Goal: Task Accomplishment & Management: Use online tool/utility

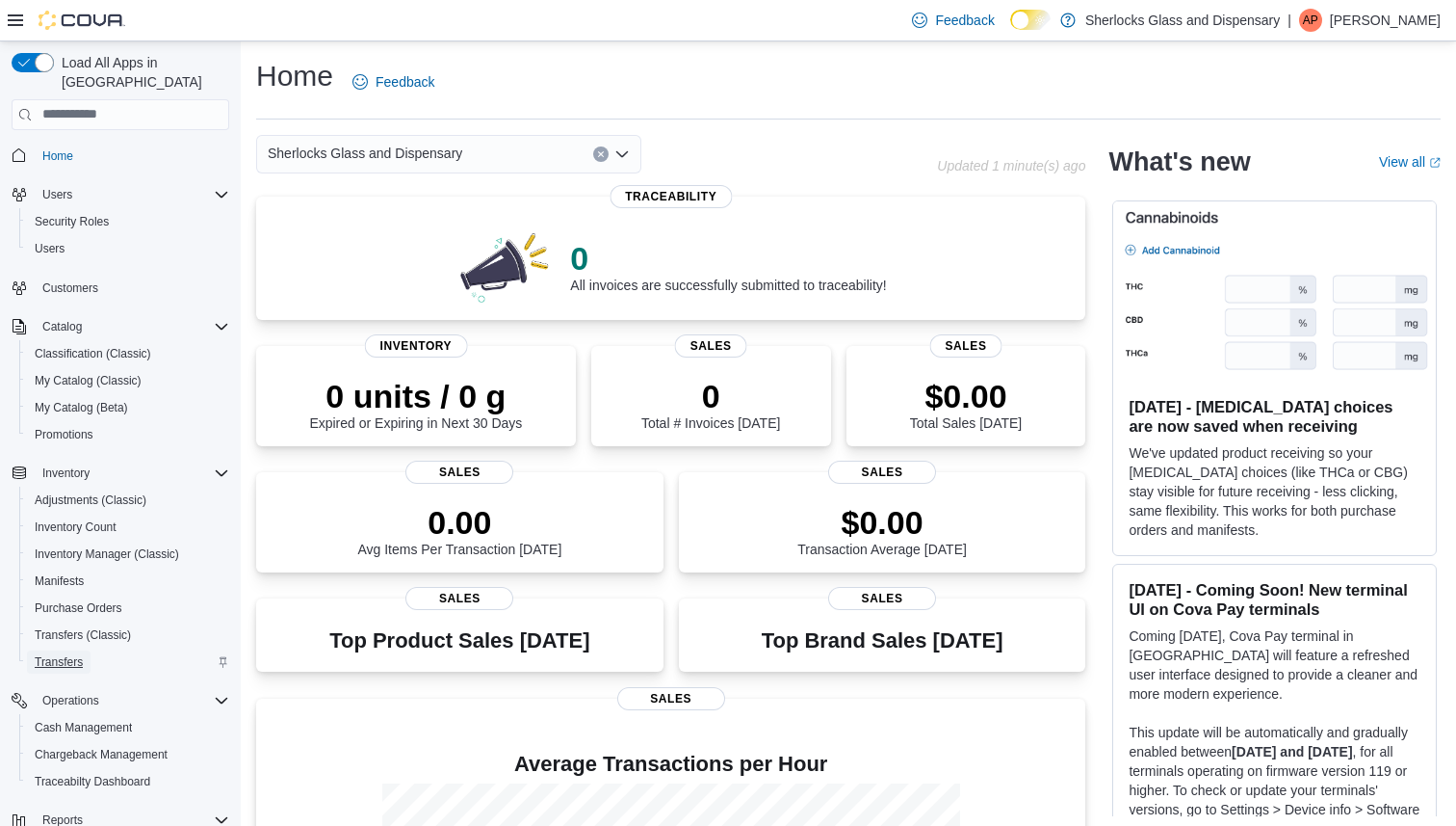
click at [55, 654] on span "Transfers" at bounding box center [58, 662] width 48 height 16
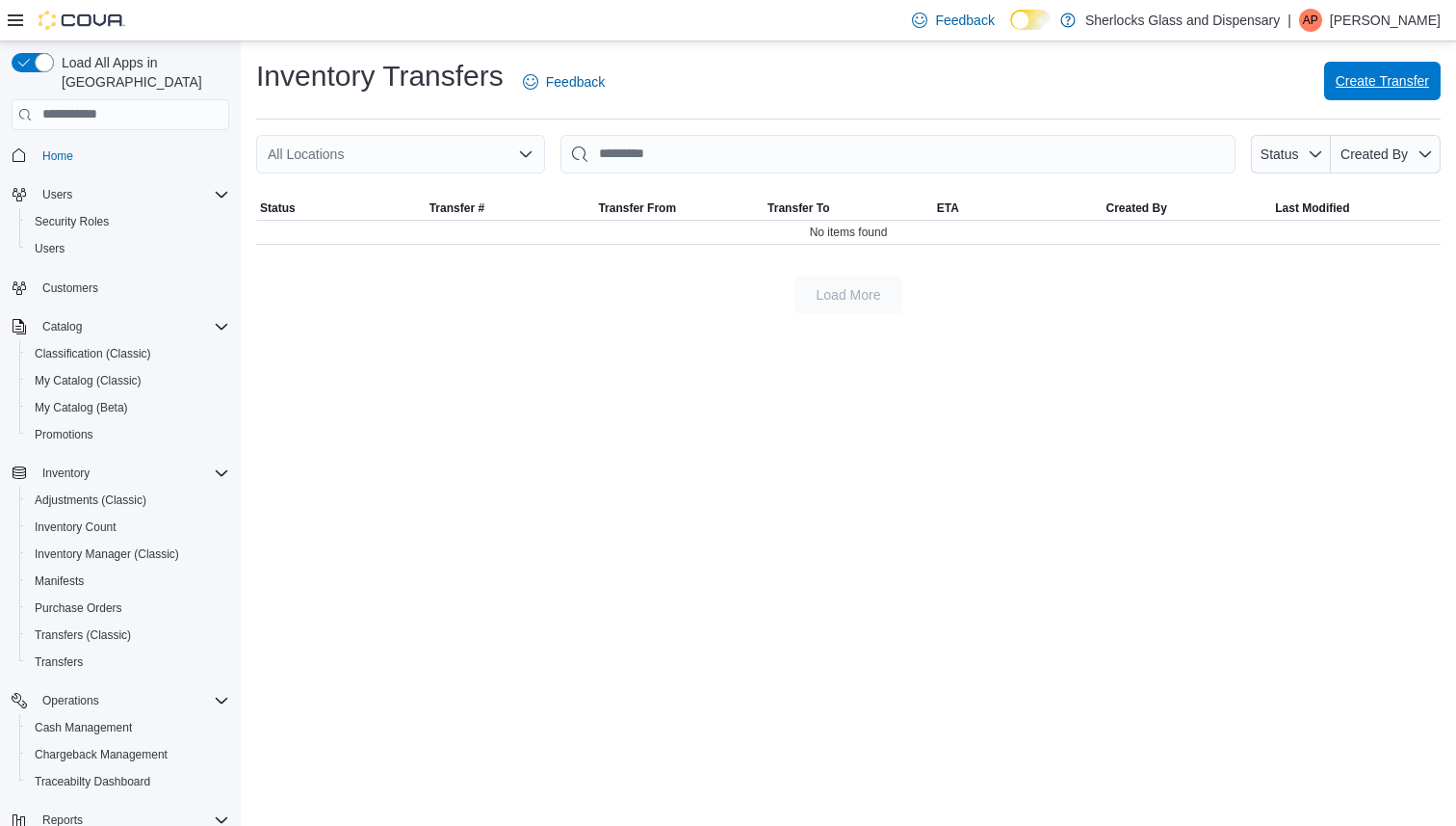
click at [1359, 94] on span "Create Transfer" at bounding box center [1381, 81] width 93 height 38
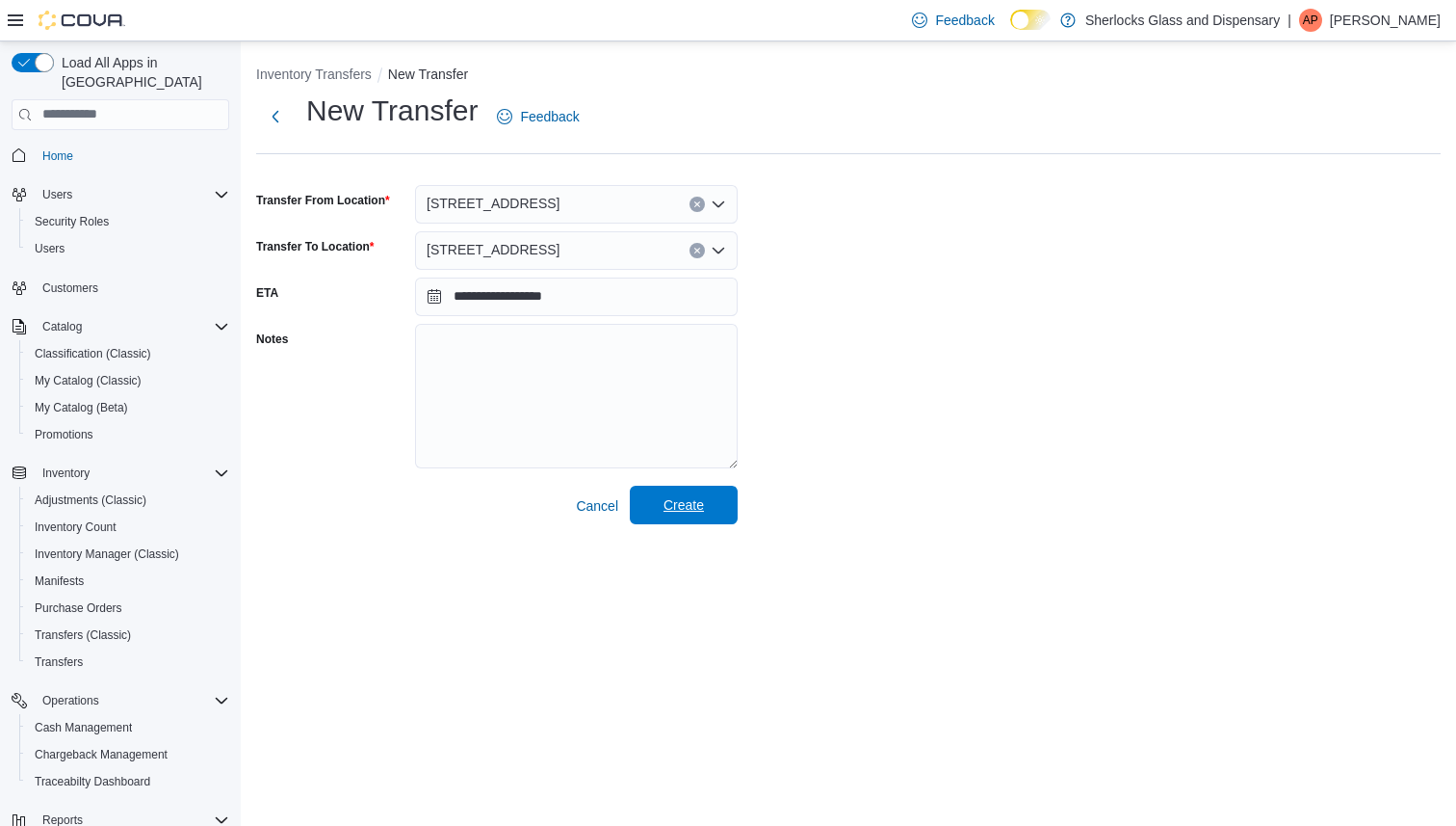
click at [691, 496] on span "Create" at bounding box center [683, 505] width 40 height 20
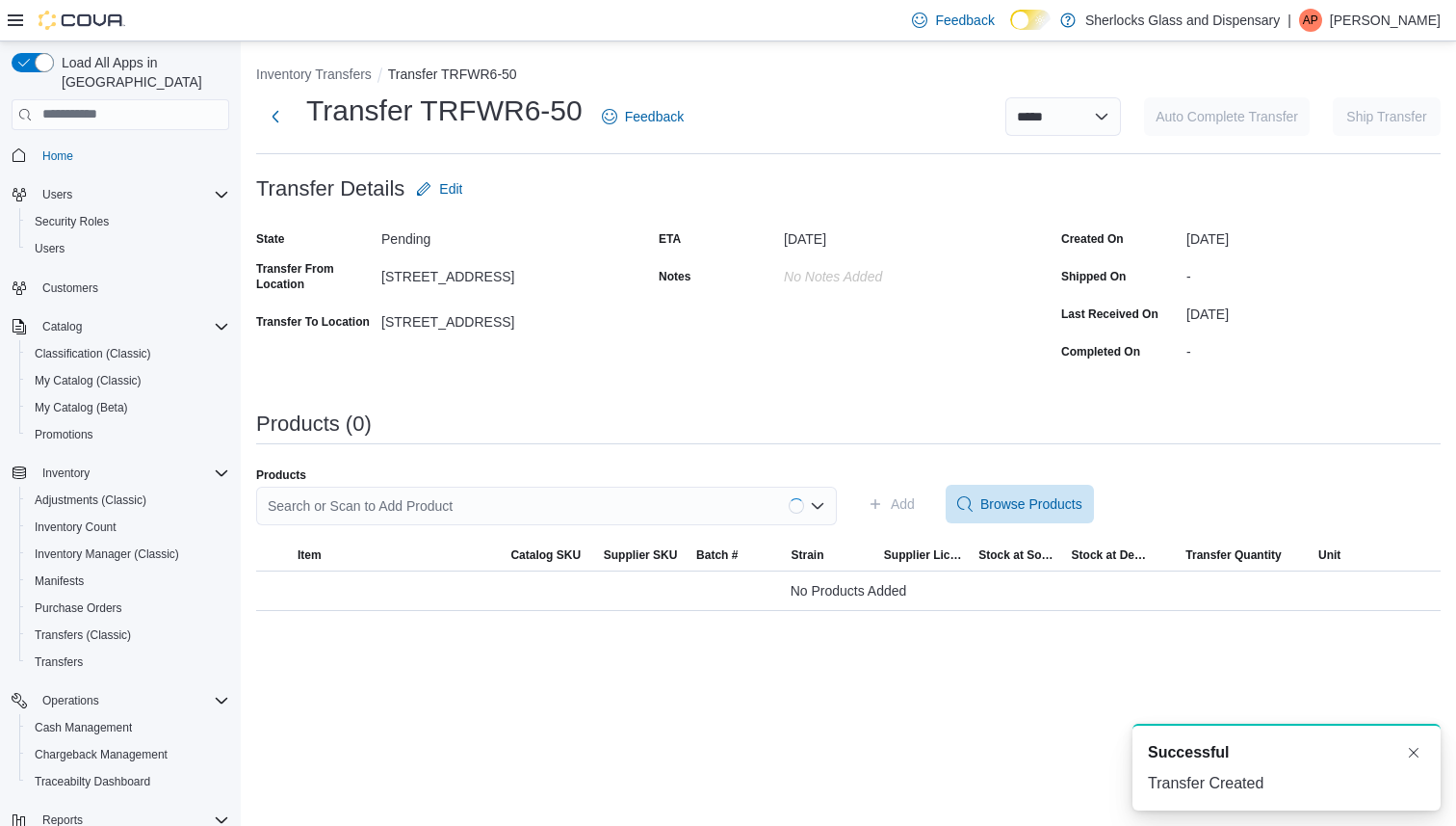
click at [440, 504] on div "Search or Scan to Add Product" at bounding box center [546, 505] width 580 height 38
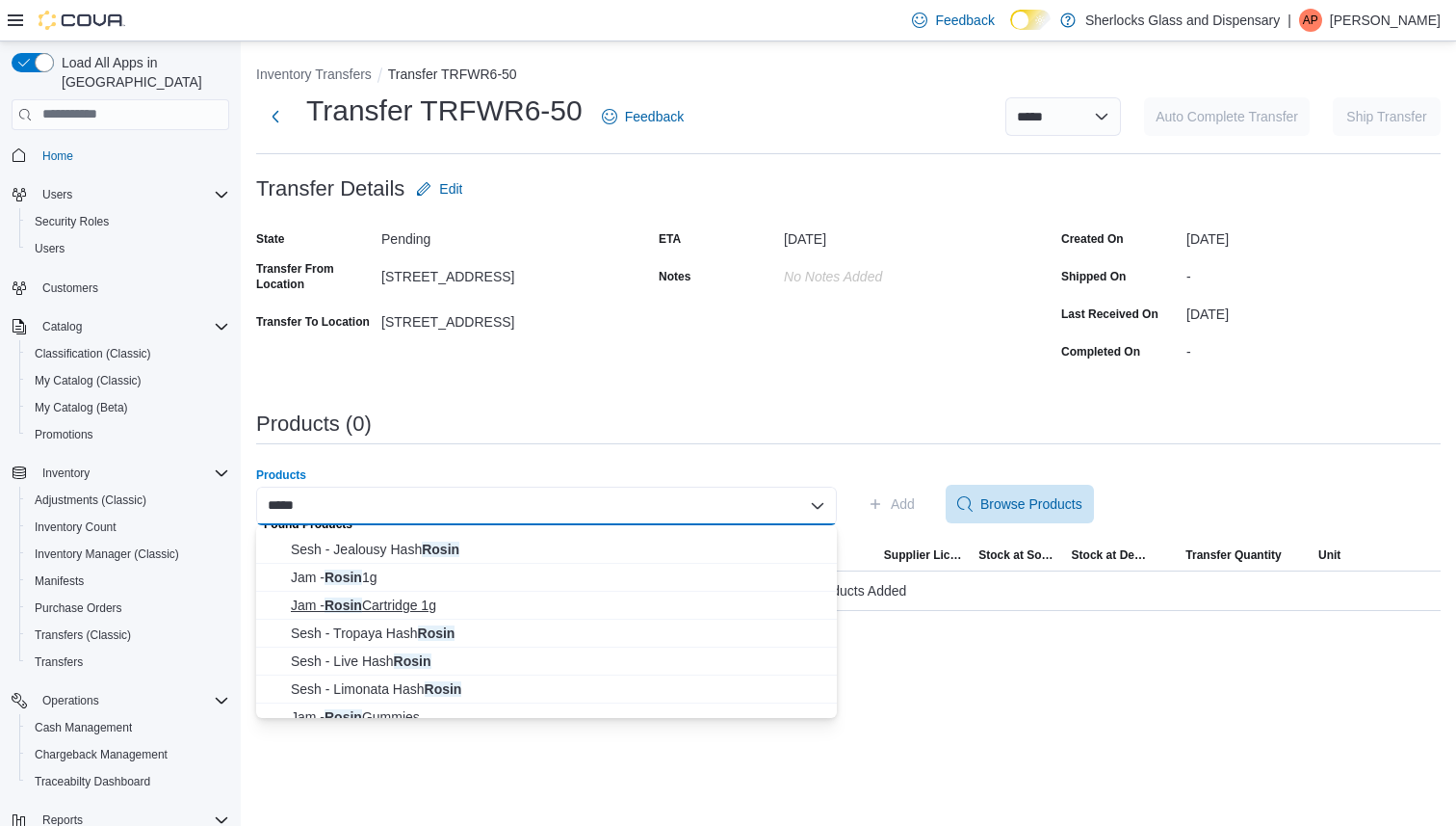
scroll to position [24, 0]
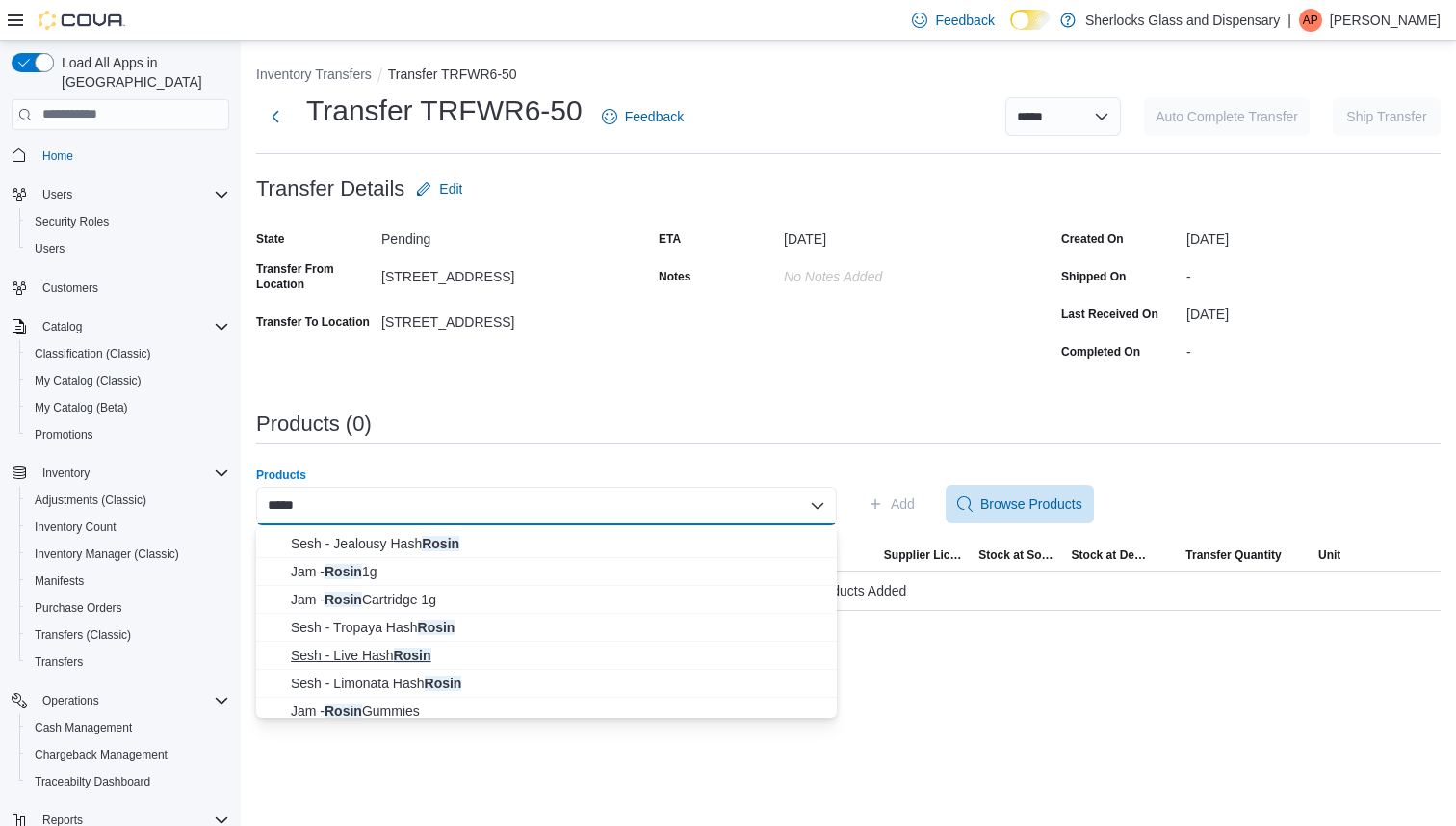
type input "*****"
click at [362, 658] on span "Sesh - Live Hash Rosin" at bounding box center [558, 655] width 534 height 20
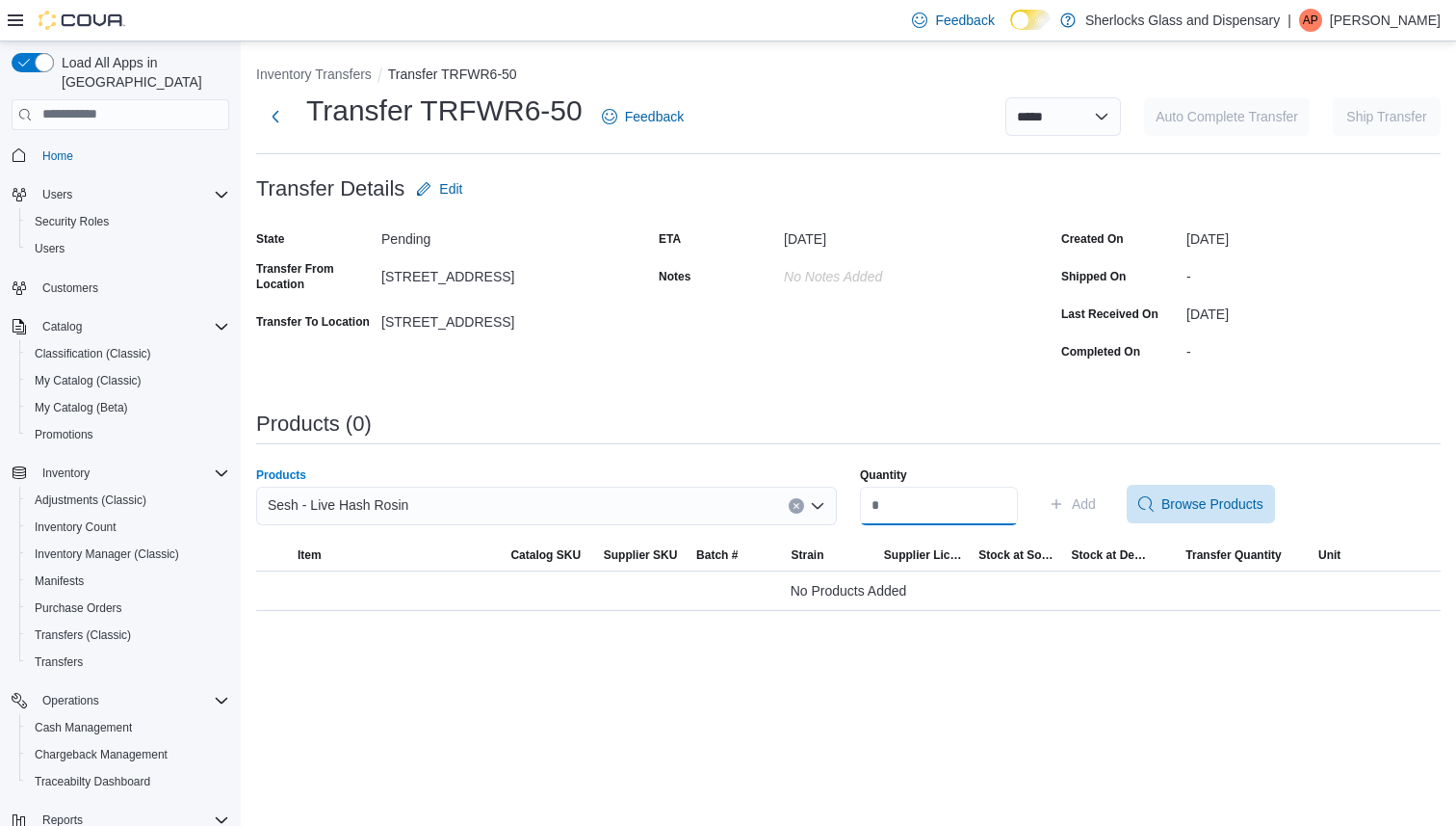
click at [931, 508] on input "Quantity" at bounding box center [939, 505] width 158 height 38
type input "**"
click at [1096, 508] on span "Add" at bounding box center [1084, 504] width 25 height 20
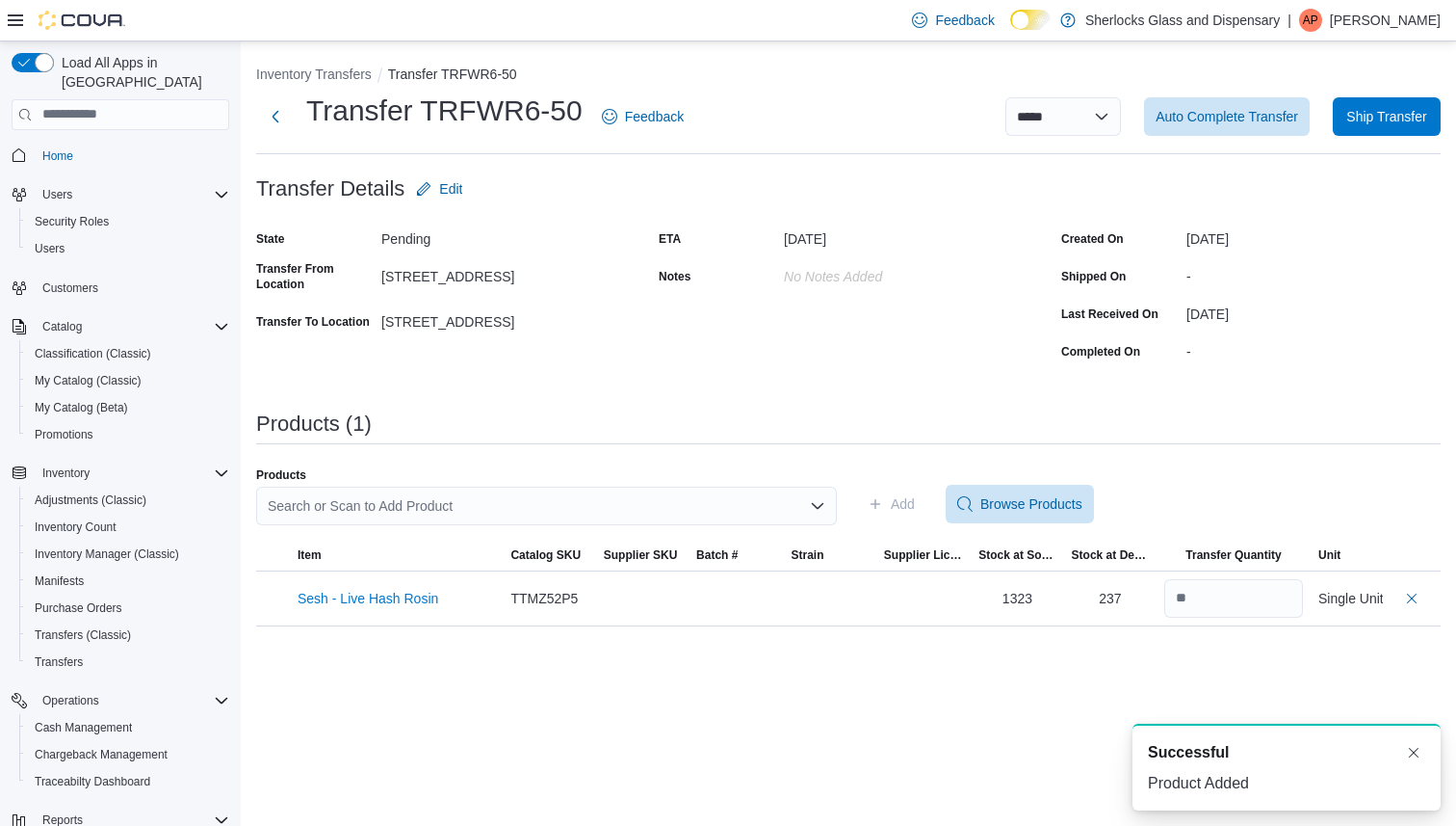
scroll to position [0, 0]
click at [1211, 122] on span "Auto Complete Transfer" at bounding box center [1226, 116] width 142 height 20
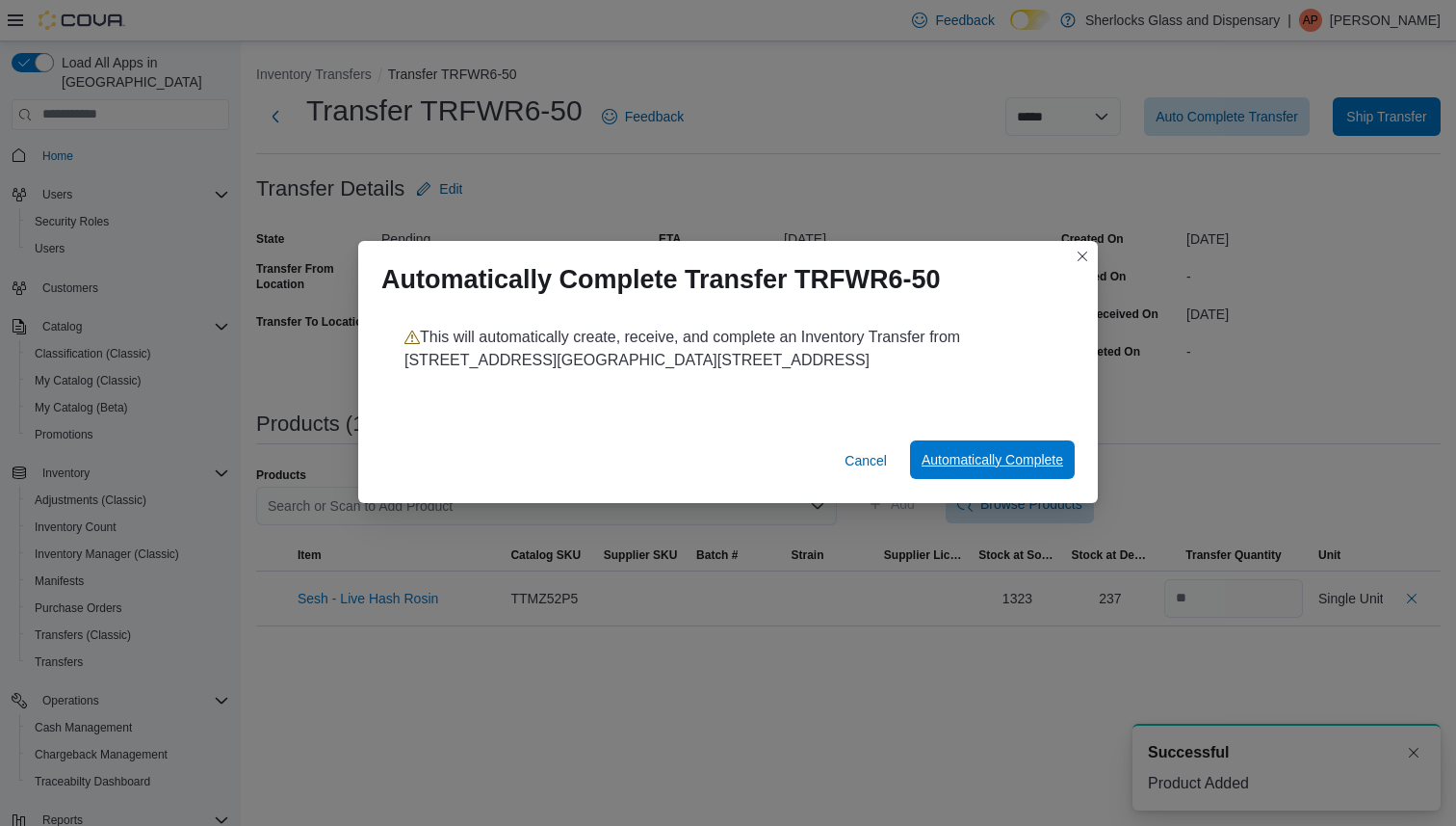
click at [998, 456] on span "Automatically Complete" at bounding box center [993, 460] width 141 height 20
